Goal: Information Seeking & Learning: Learn about a topic

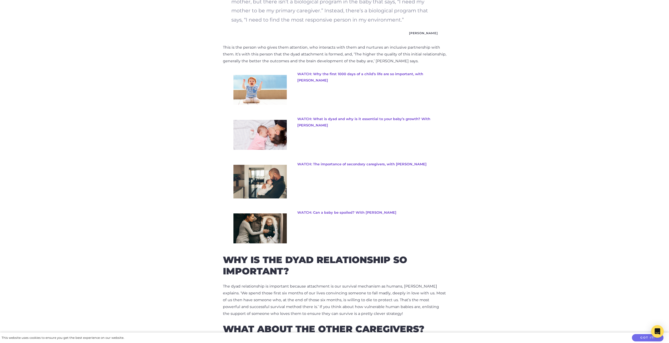
scroll to position [447, 0]
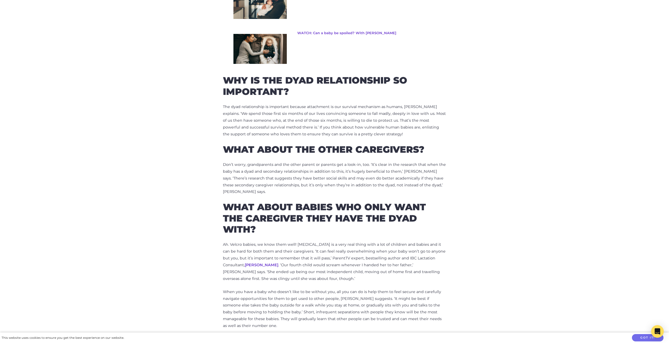
scroll to position [631, 0]
click at [320, 179] on p "Don’t worry, grandparents and the other parent or parents get a look-in, too. ‘…" at bounding box center [334, 178] width 223 height 34
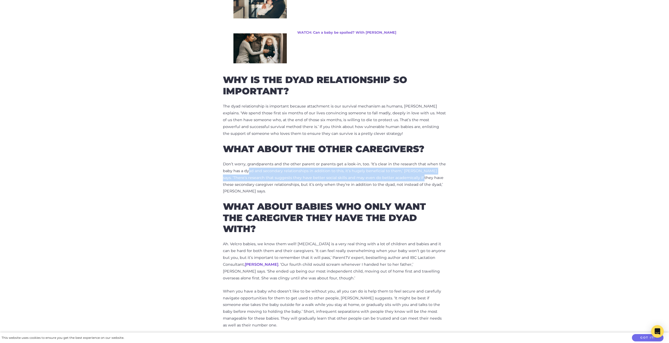
drag, startPoint x: 248, startPoint y: 168, endPoint x: 424, endPoint y: 175, distance: 176.2
click at [411, 175] on p "Don’t worry, grandparents and the other parent or parents get a look-in, too. ‘…" at bounding box center [334, 178] width 223 height 34
click at [478, 180] on div "The Power of Bonding: Nurturing Early Infant Development Categories: Baby, Deve…" at bounding box center [335, 259] width 300 height 1344
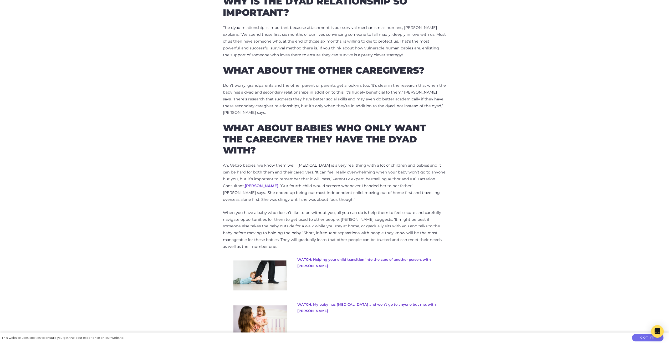
scroll to position [710, 0]
